Goal: Transaction & Acquisition: Purchase product/service

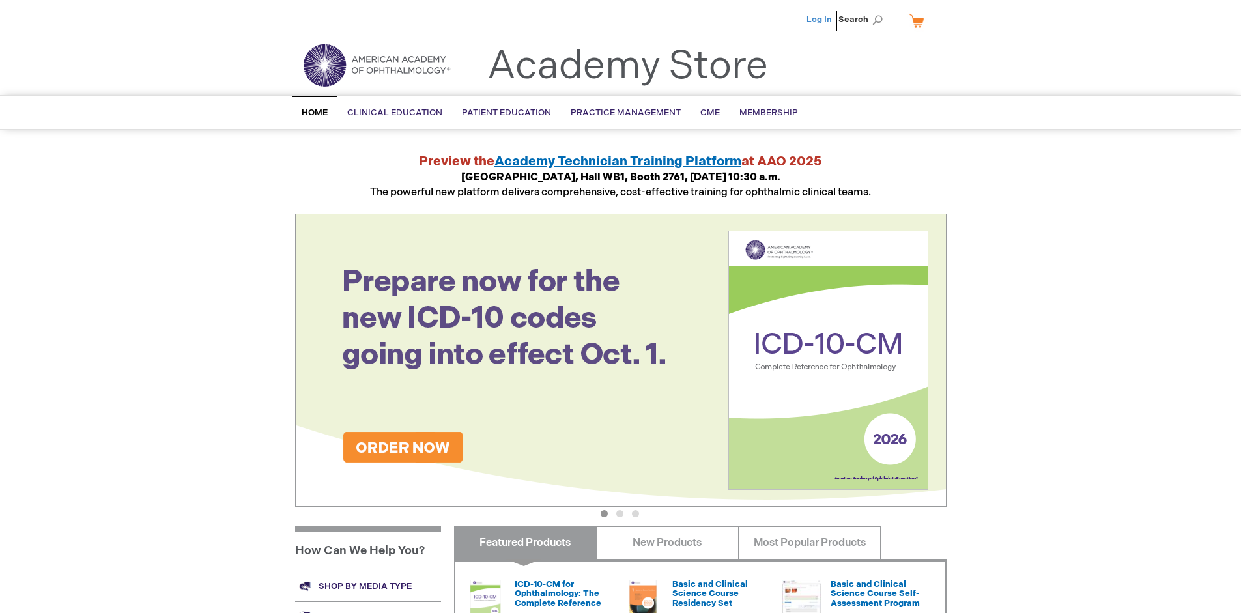
click at [820, 20] on link "Log In" at bounding box center [819, 19] width 25 height 10
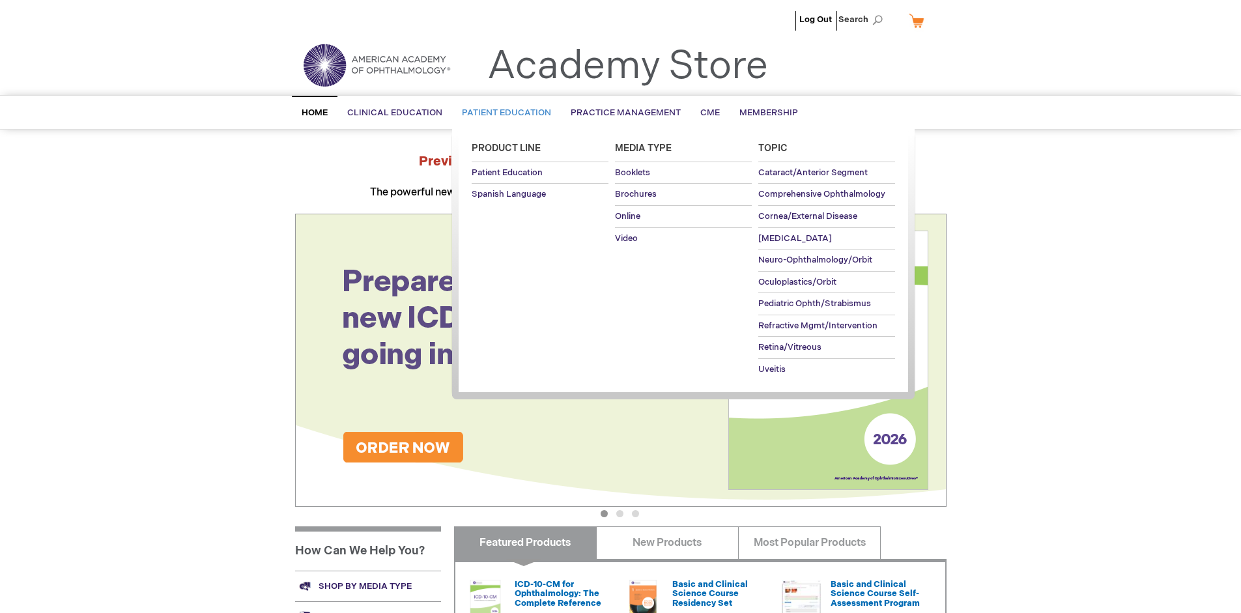
click at [503, 113] on span "Patient Education" at bounding box center [506, 113] width 89 height 10
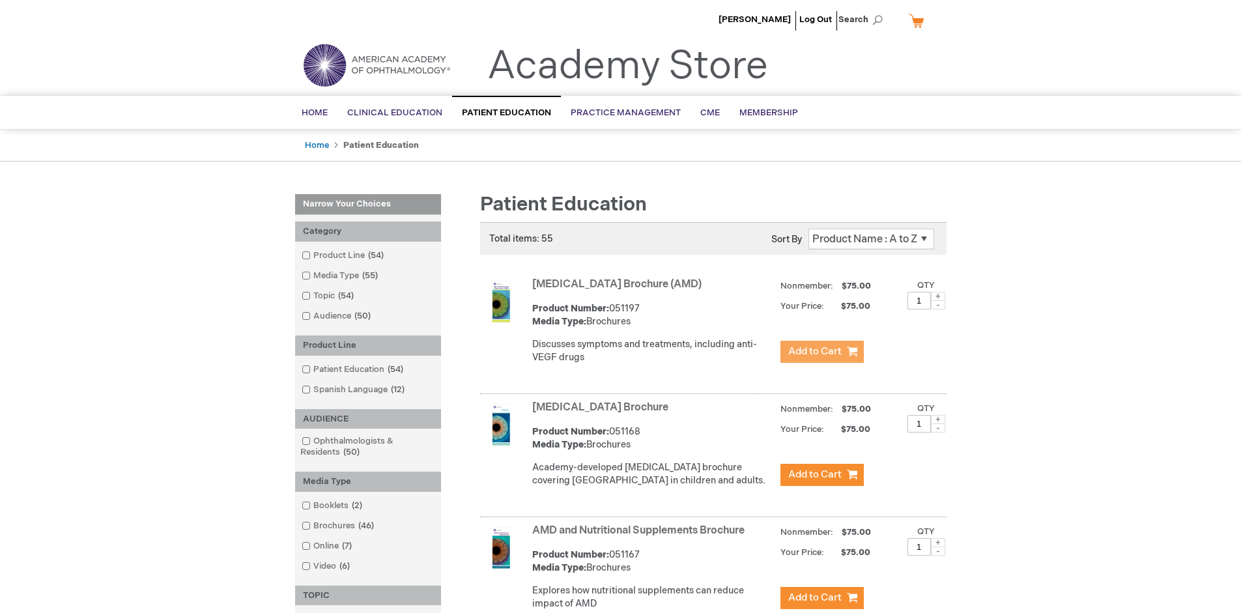
click at [822, 352] on span "Add to Cart" at bounding box center [814, 351] width 53 height 12
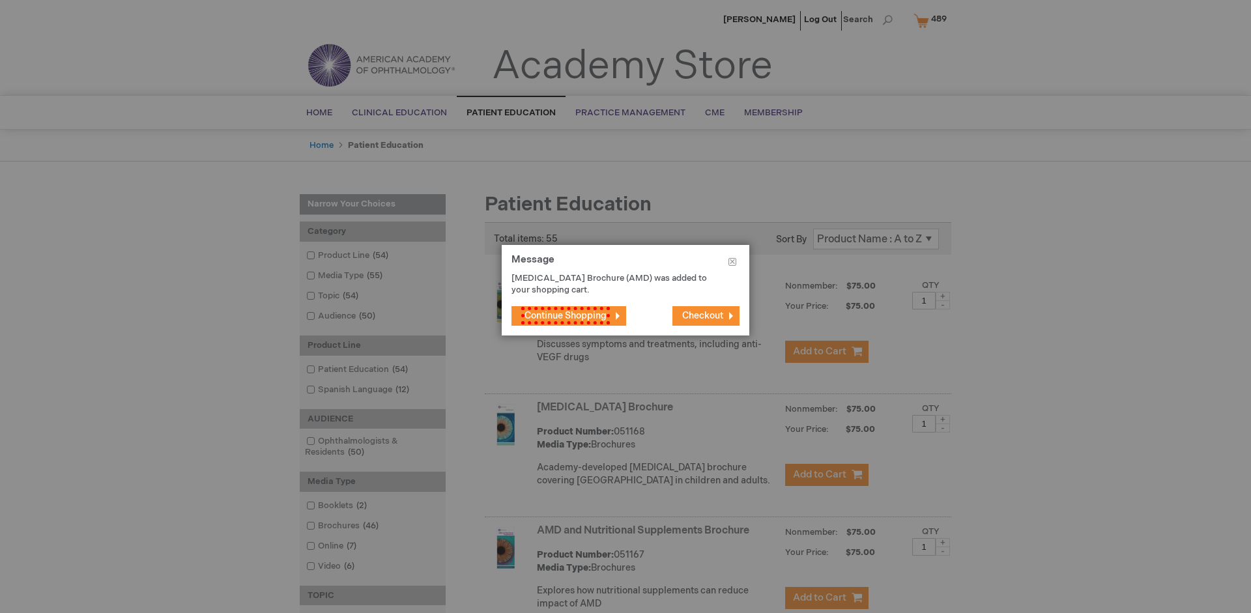
click at [562, 315] on span "Continue Shopping" at bounding box center [565, 316] width 89 height 18
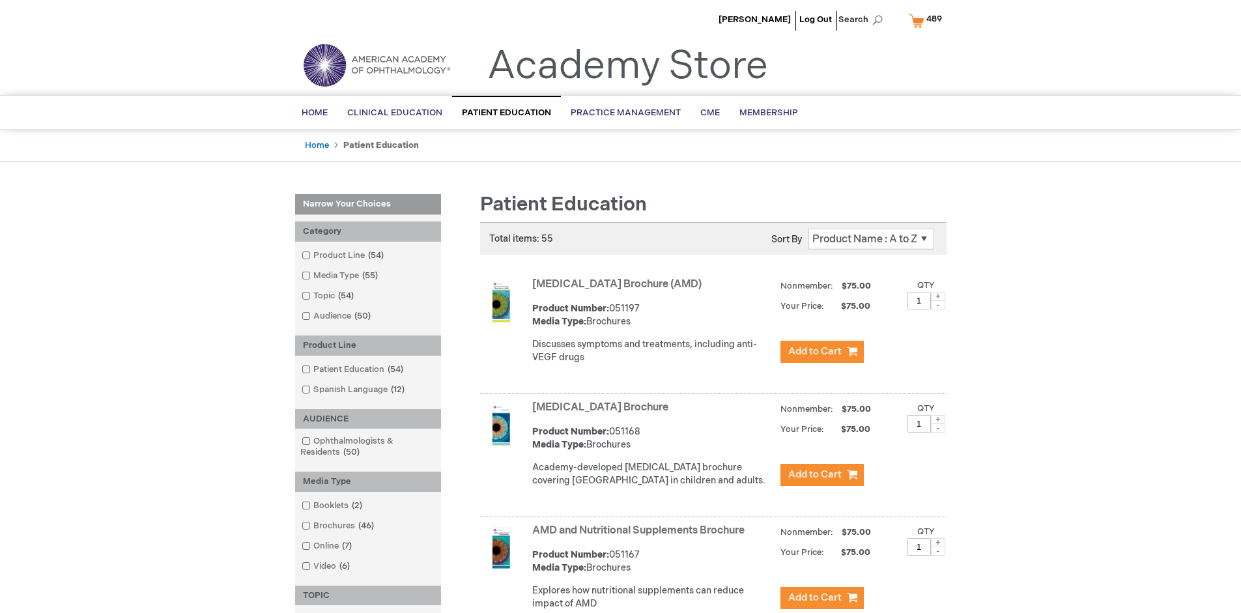
click at [641, 537] on link "AMD and Nutritional Supplements Brochure" at bounding box center [638, 531] width 212 height 12
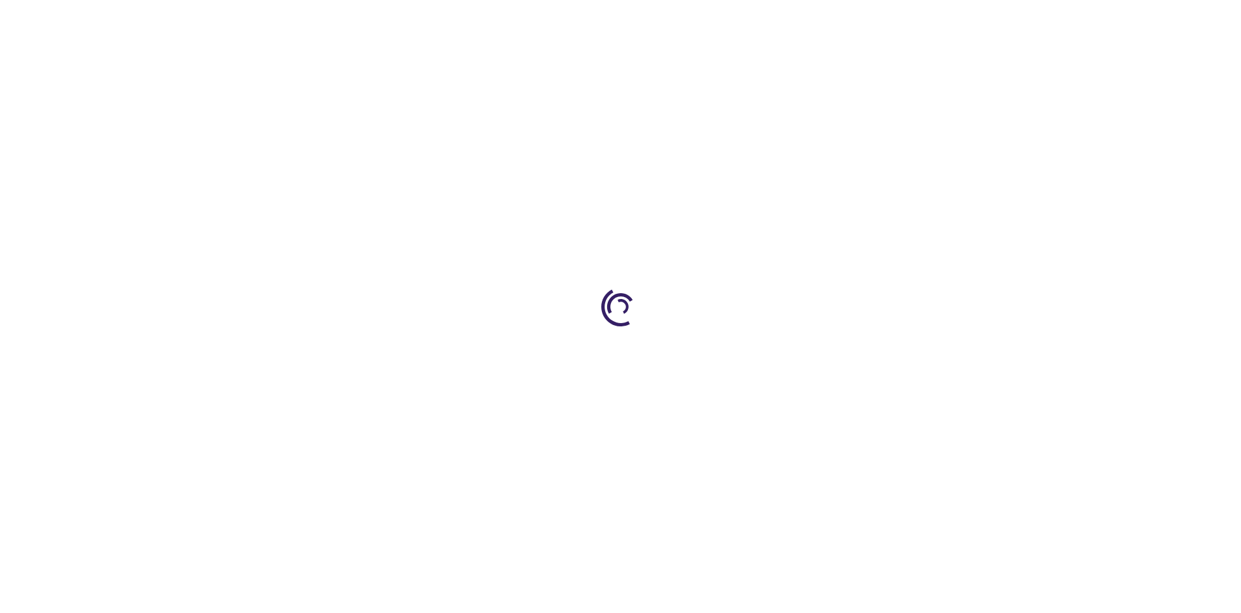
type input "1"
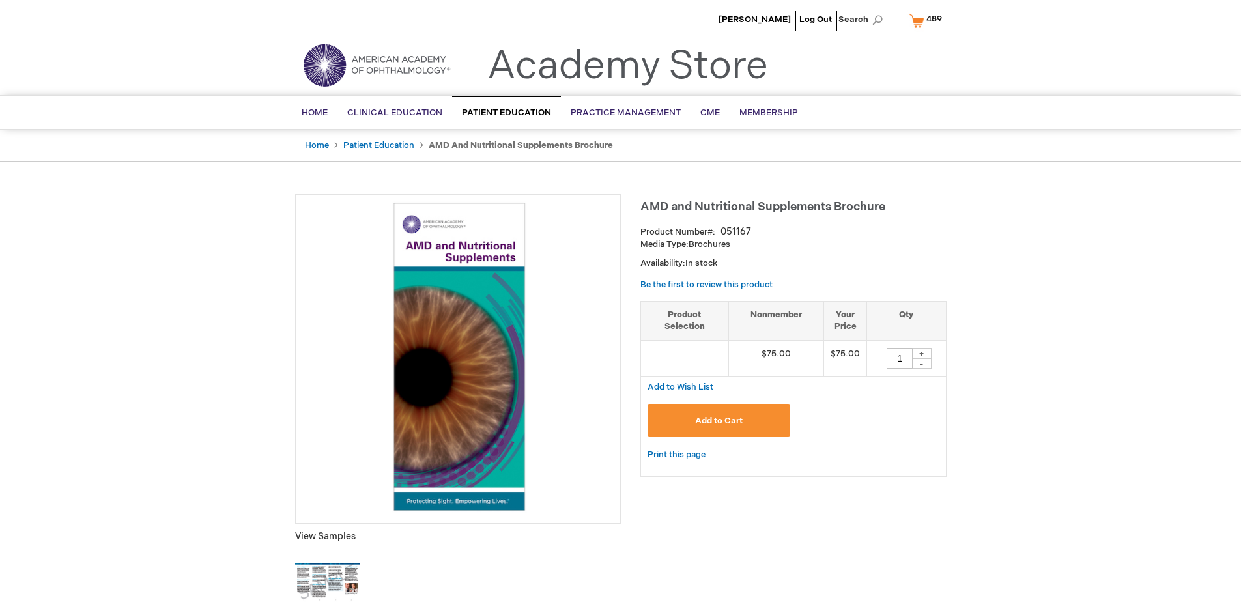
click at [719, 420] on span "Add to Cart" at bounding box center [719, 421] width 48 height 10
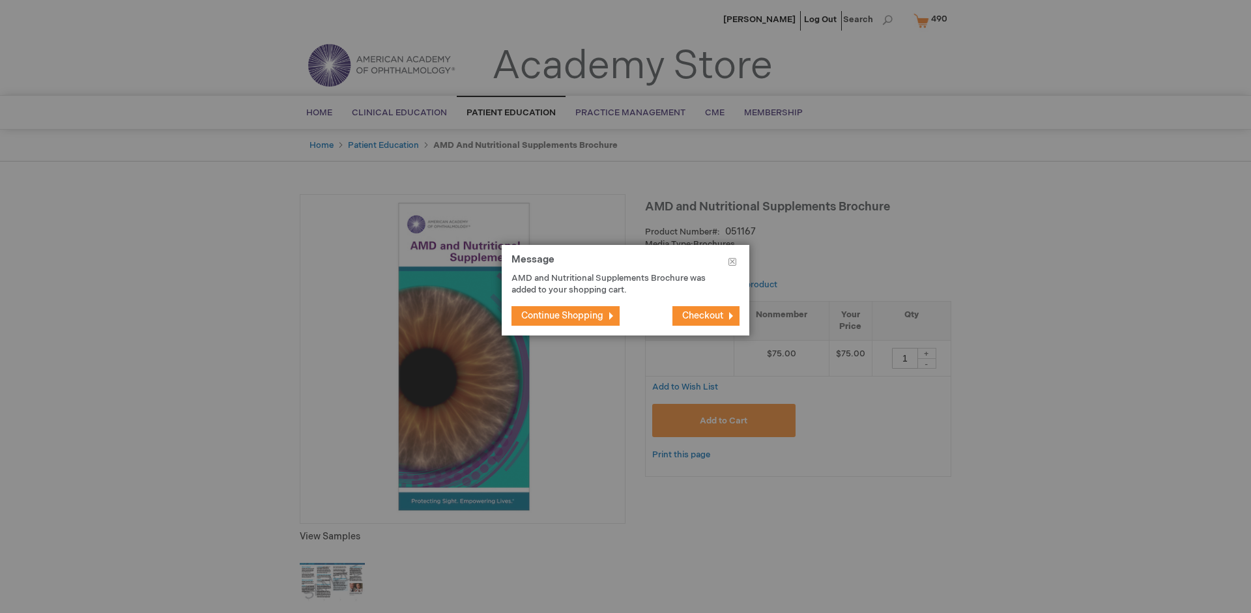
click at [562, 315] on span "Continue Shopping" at bounding box center [562, 315] width 82 height 11
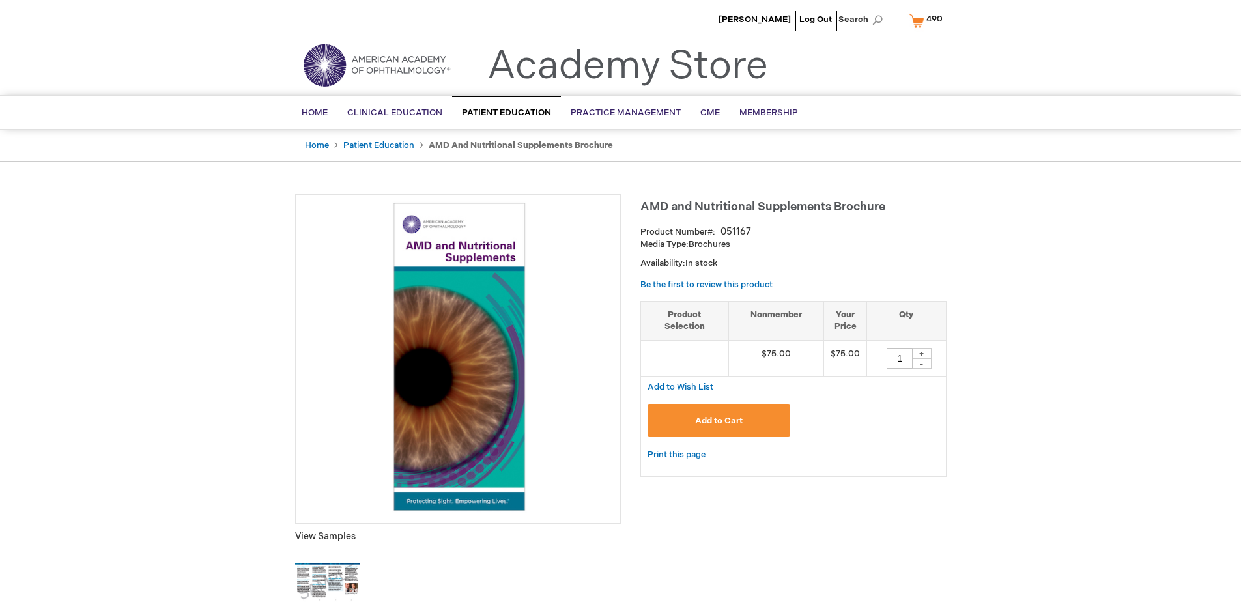
click at [928, 20] on span "490" at bounding box center [935, 19] width 16 height 10
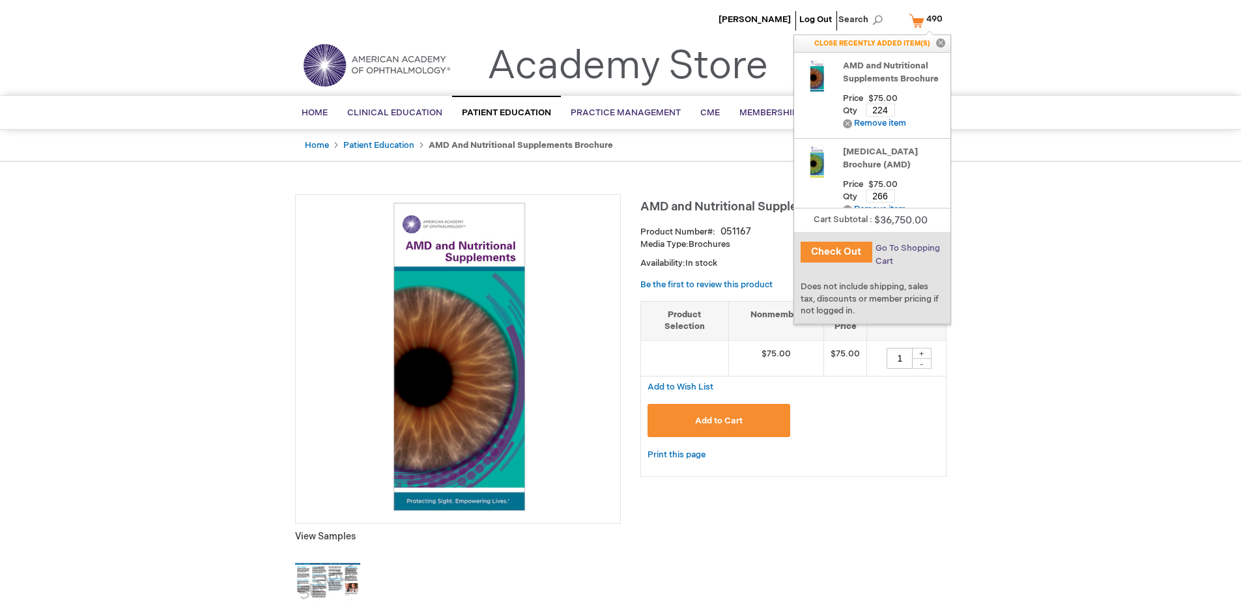
click at [906, 248] on span "Go To Shopping Cart" at bounding box center [908, 254] width 65 height 23
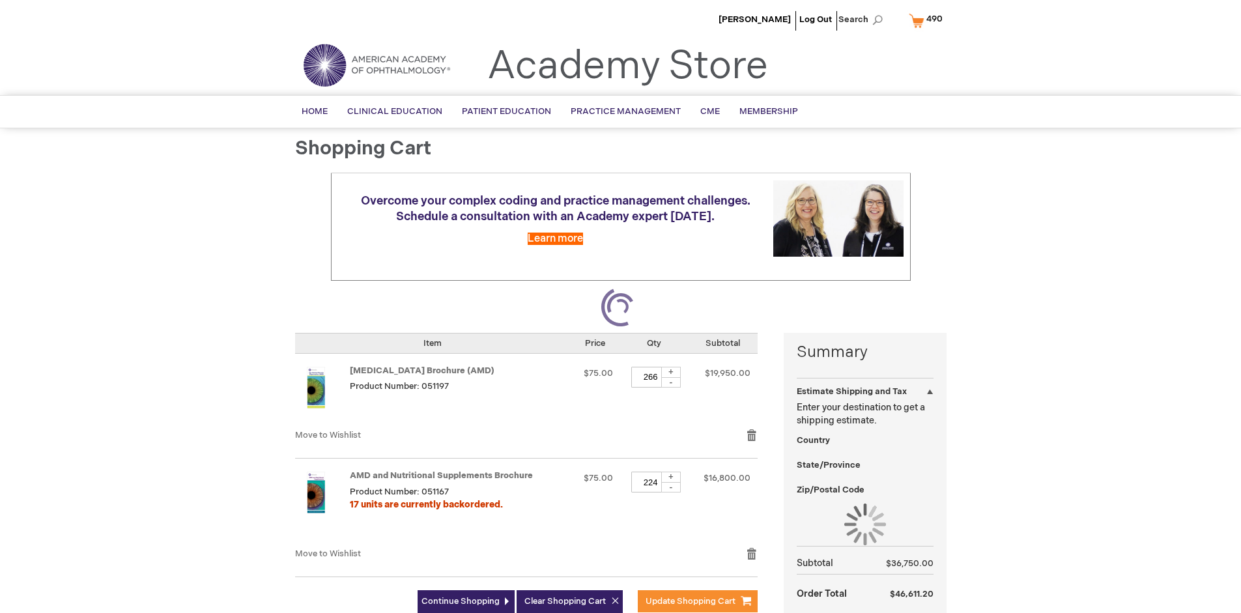
select select "US"
select select "41"
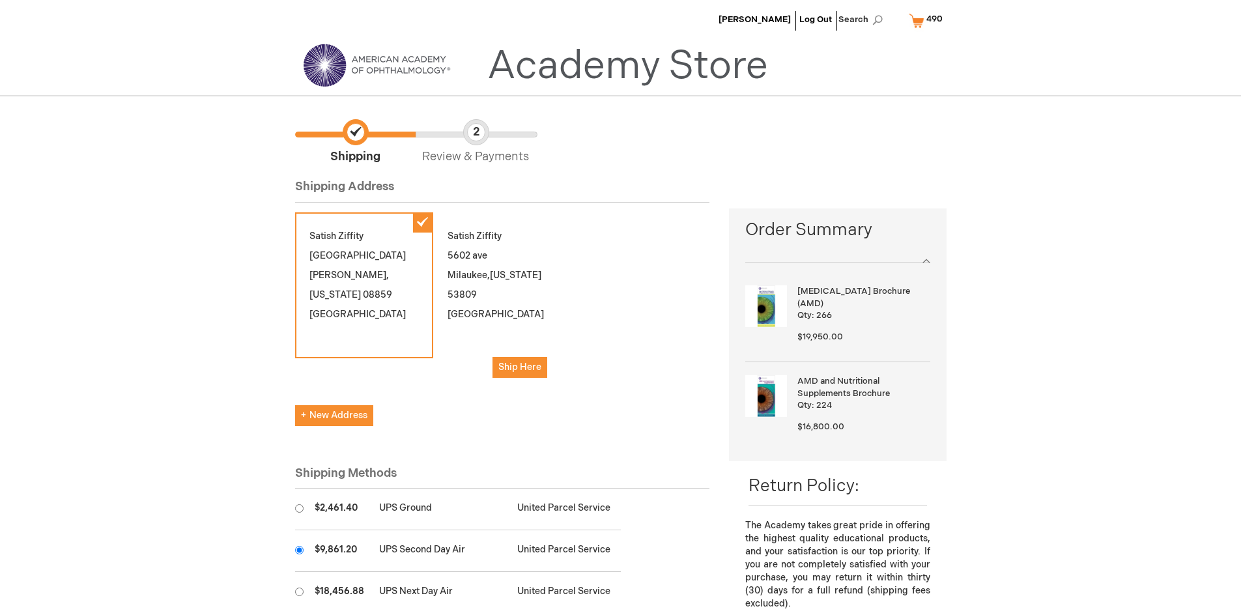
click at [299, 550] on input "radio" at bounding box center [299, 550] width 8 height 8
